Goal: Navigation & Orientation: Find specific page/section

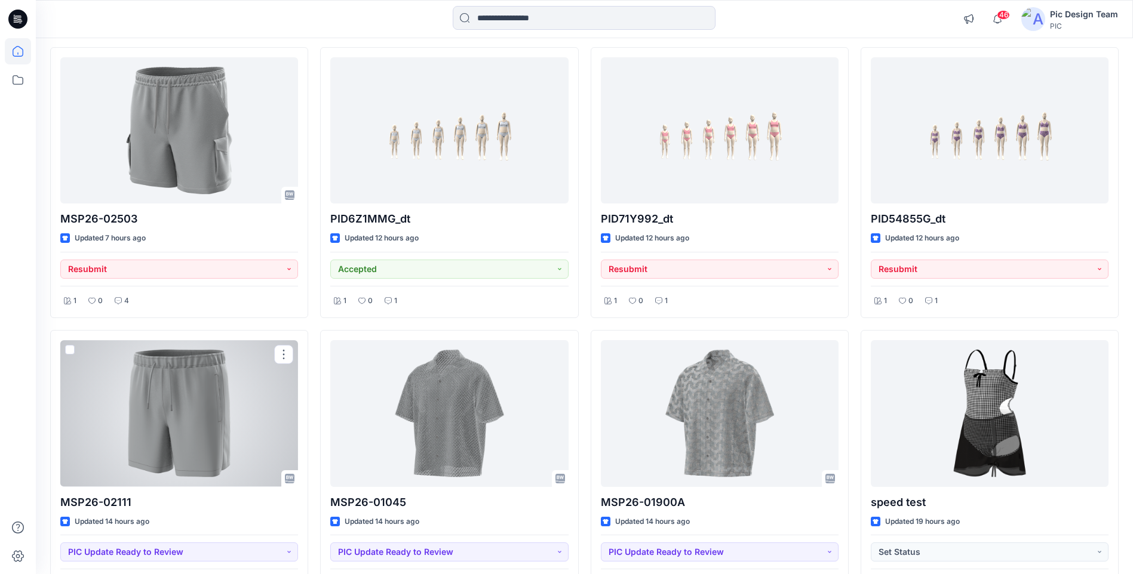
scroll to position [119, 0]
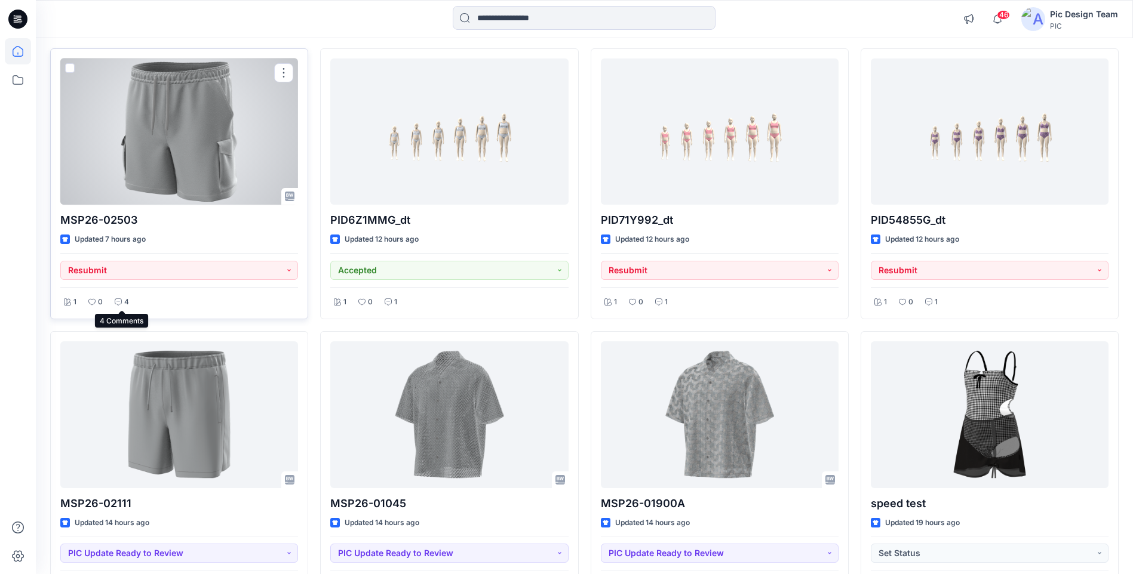
click at [117, 303] on icon at bounding box center [118, 302] width 7 height 7
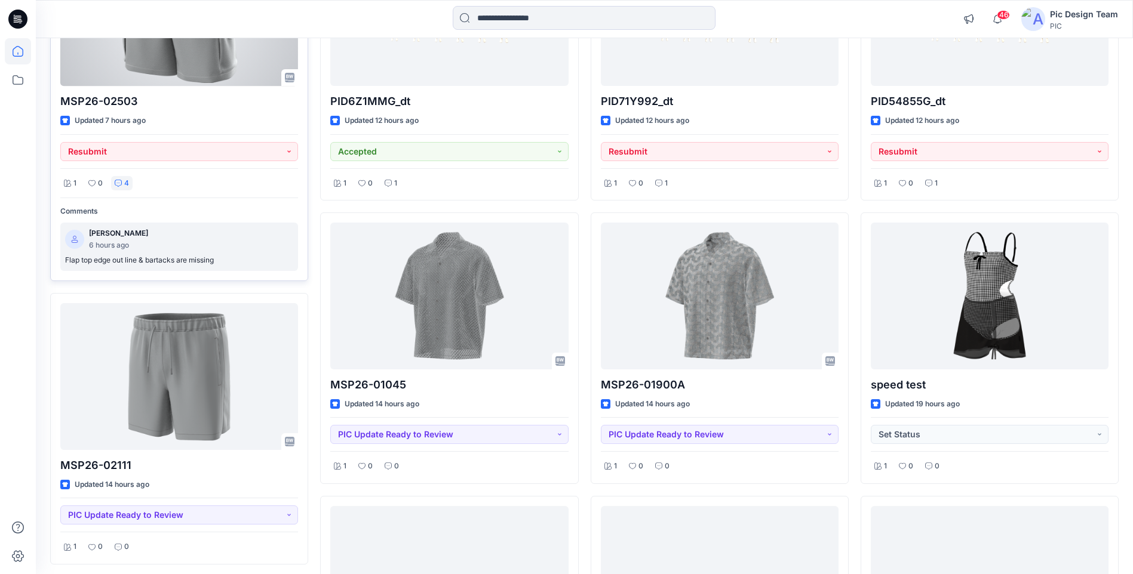
scroll to position [239, 0]
click at [131, 238] on p "[PERSON_NAME]" at bounding box center [118, 233] width 59 height 13
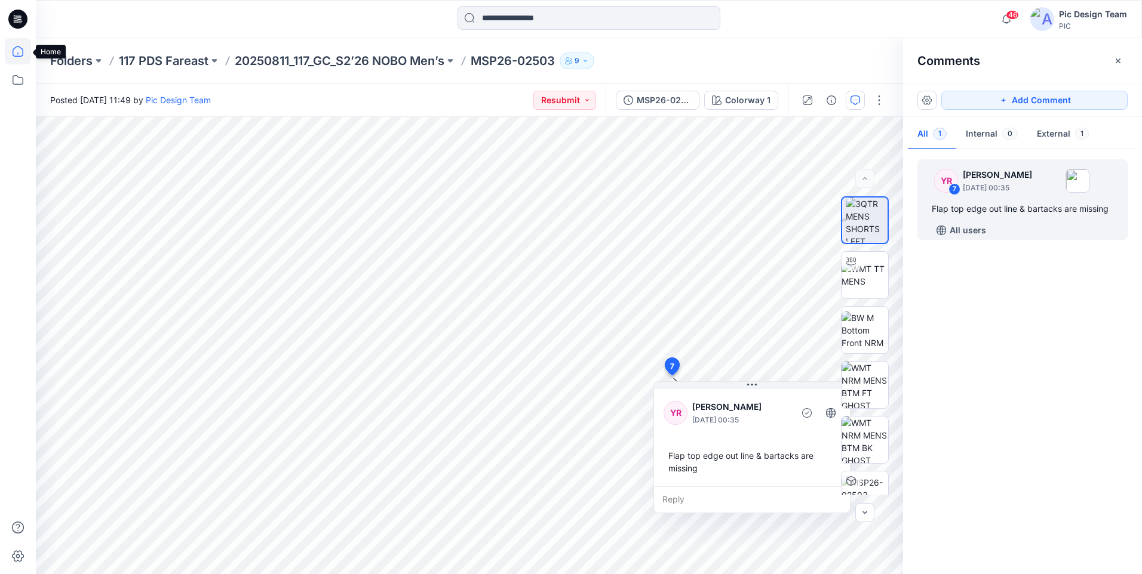
click at [17, 59] on icon at bounding box center [18, 51] width 26 height 26
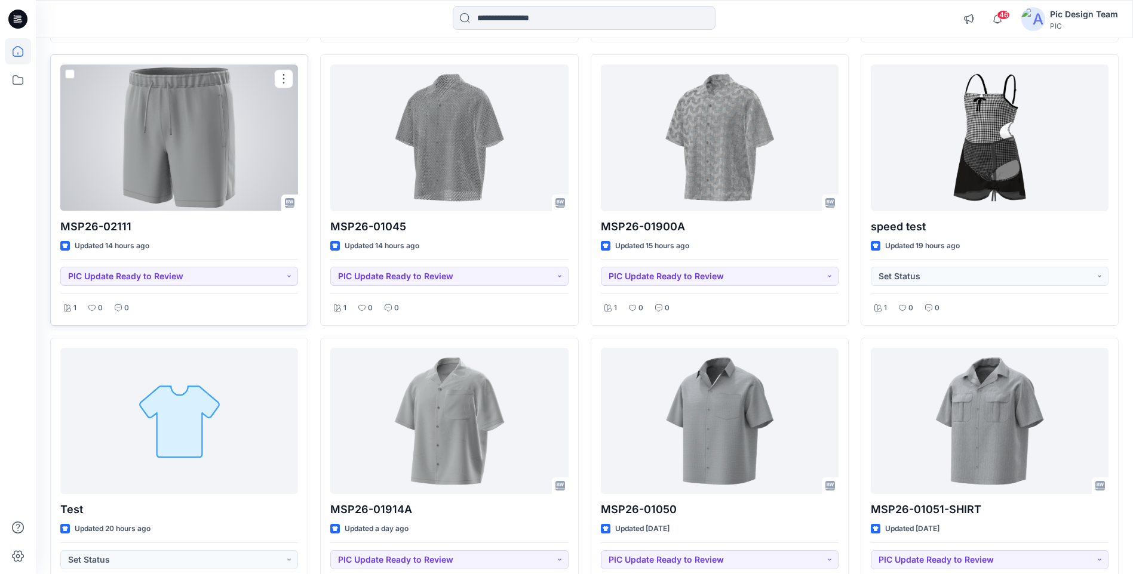
scroll to position [418, 0]
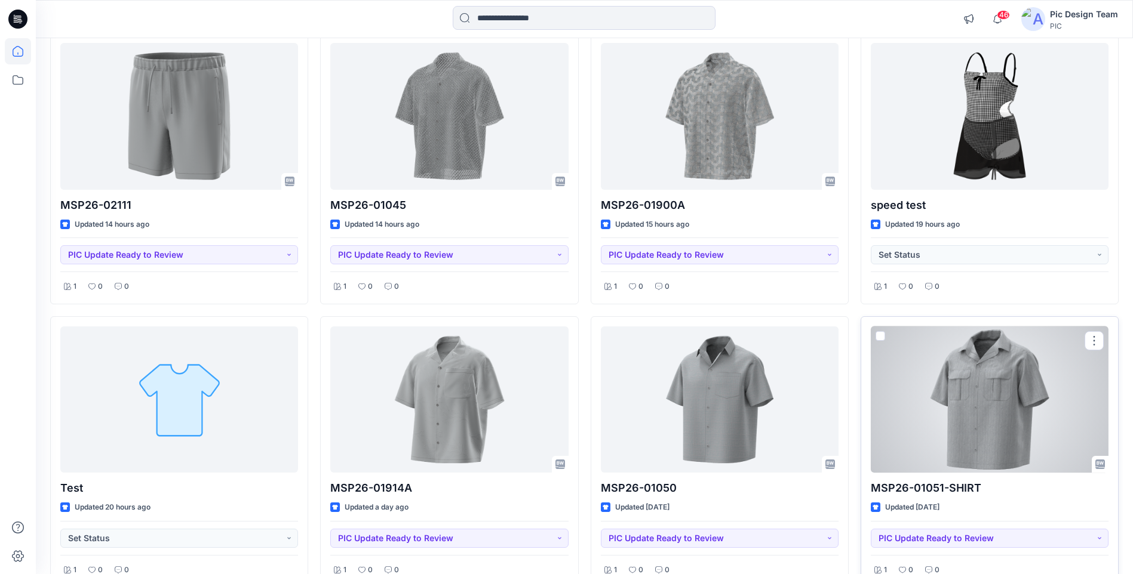
click at [1005, 433] on div at bounding box center [990, 400] width 238 height 146
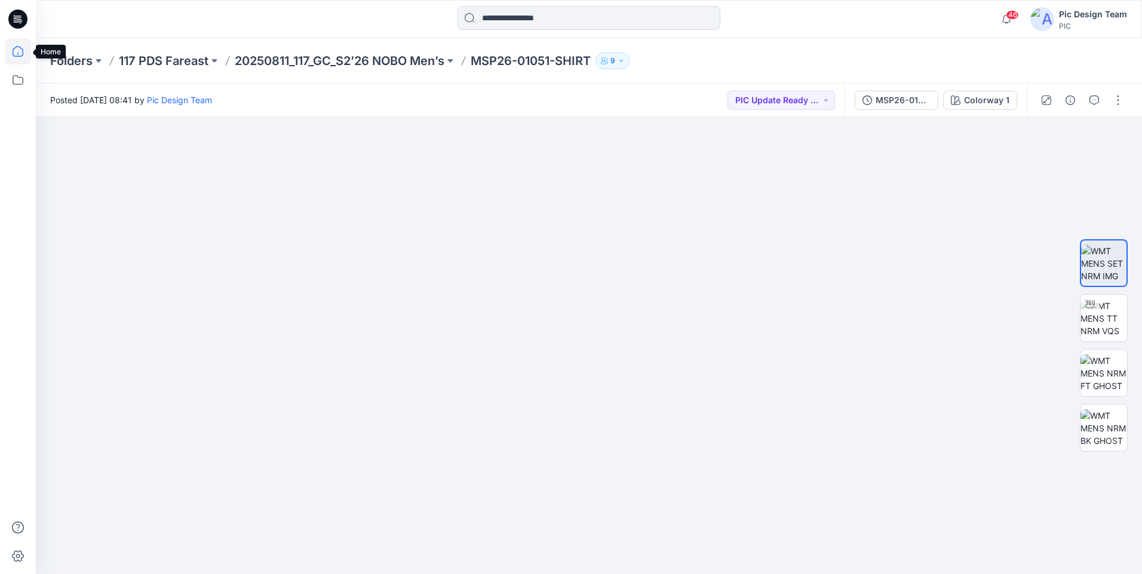
click at [20, 52] on icon at bounding box center [18, 51] width 26 height 26
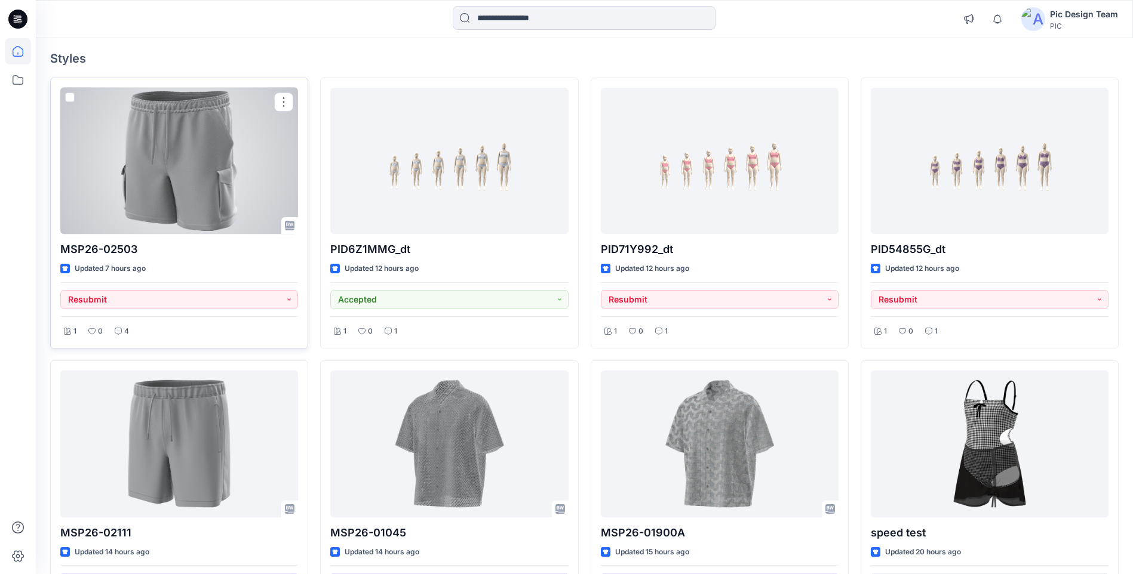
scroll to position [119, 0]
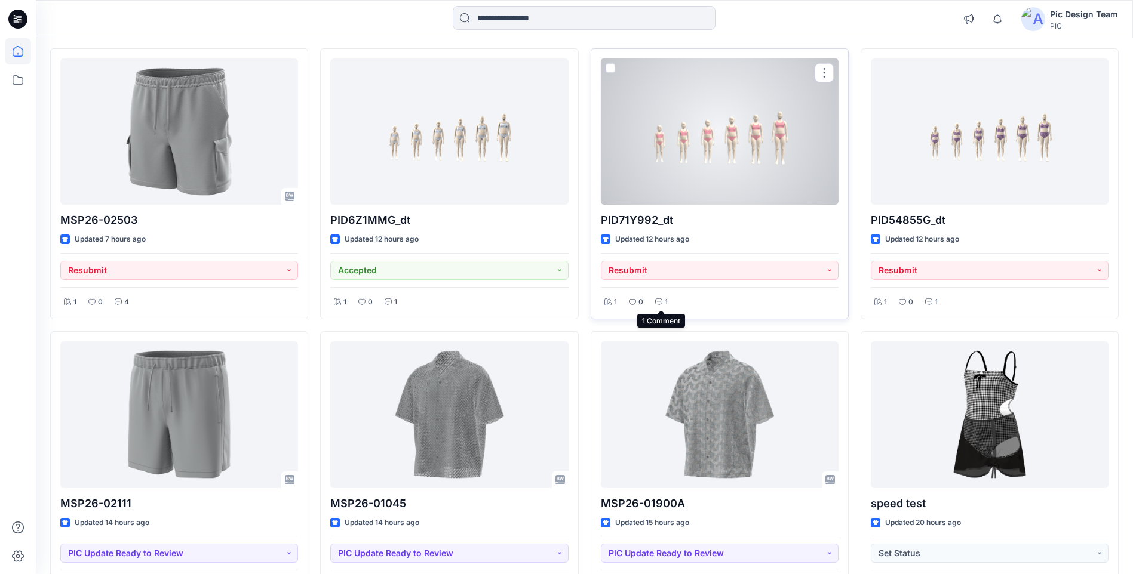
click at [665, 303] on p "1" at bounding box center [666, 302] width 3 height 13
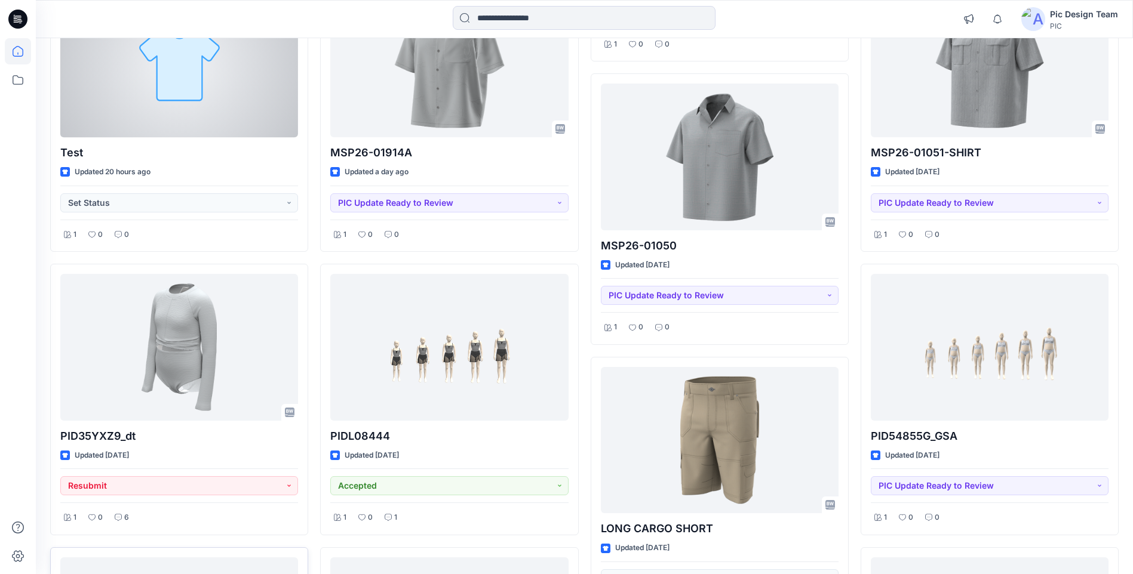
scroll to position [940, 0]
